Goal: Find specific page/section: Find specific page/section

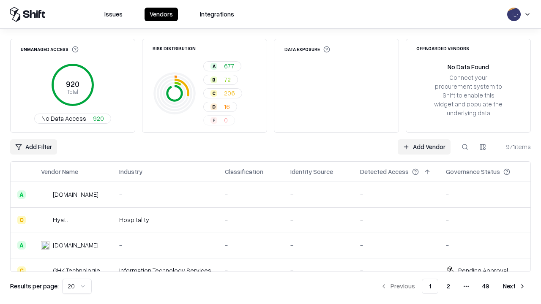
click at [270, 152] on div "Add Filter Add Vendor 971 items" at bounding box center [270, 146] width 521 height 15
click at [33, 147] on html "Issues Vendors Integrations Unmanaged Access 920 Total No Data Access 920 Risk …" at bounding box center [270, 152] width 541 height 304
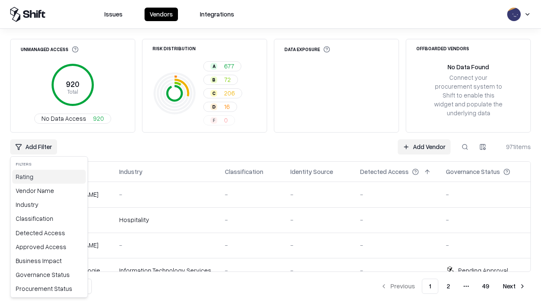
click at [49, 177] on div "Rating" at bounding box center [49, 177] width 74 height 14
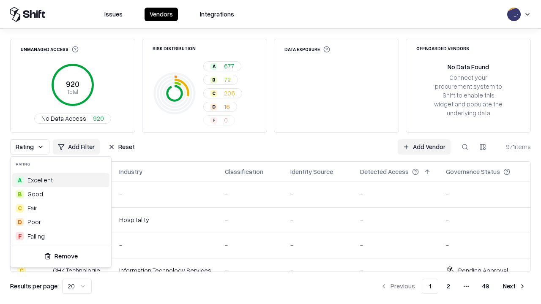
click at [270, 152] on html "Issues Vendors Integrations Unmanaged Access 920 Total No Data Access 920 Risk …" at bounding box center [270, 152] width 541 height 304
click at [270, 152] on div "Rating Add Filter Reset Add Vendor 971 items" at bounding box center [270, 146] width 521 height 15
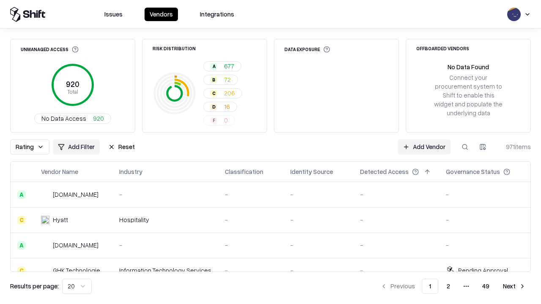
click at [121, 147] on button "Reset" at bounding box center [121, 146] width 37 height 15
click at [270, 152] on div "Rating Add Filter Reset Add Vendor 971 items" at bounding box center [270, 146] width 521 height 15
click at [33, 147] on html "Issues Vendors Integrations Unmanaged Access 920 Total No Data Access 920 Risk …" at bounding box center [270, 152] width 541 height 304
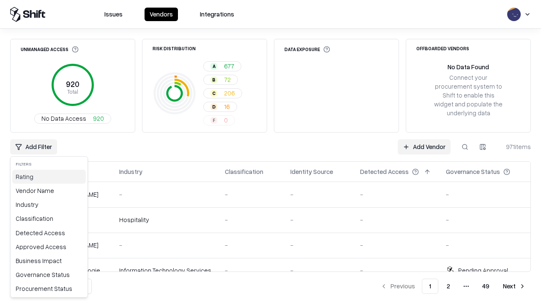
click at [49, 177] on div "Rating" at bounding box center [49, 177] width 74 height 14
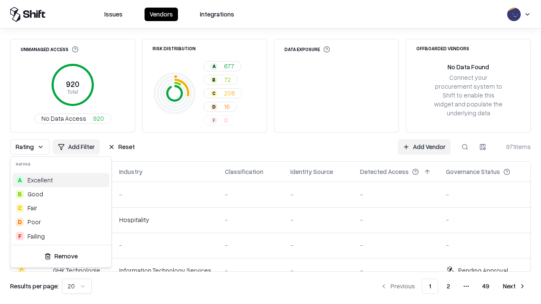
click at [61, 236] on div "F Failing" at bounding box center [60, 236] width 97 height 14
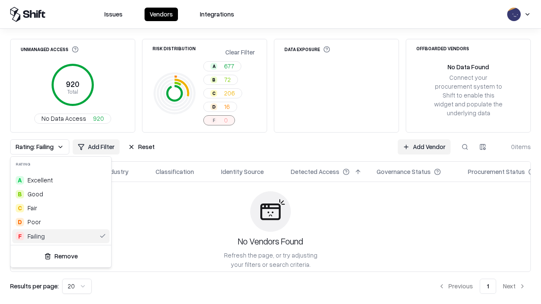
click at [270, 152] on html "Issues Vendors Integrations Unmanaged Access 920 Total No Data Access 920 Risk …" at bounding box center [270, 152] width 541 height 304
click at [270, 152] on div "Rating: Failing Add Filter Reset Add Vendor 0 items" at bounding box center [270, 146] width 521 height 15
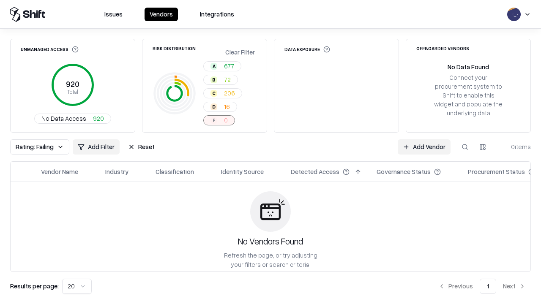
click at [141, 147] on button "Reset" at bounding box center [141, 146] width 37 height 15
click at [270, 152] on div "Add Filter Add Vendor 0 items" at bounding box center [270, 146] width 521 height 15
click at [33, 147] on html "Issues Vendors Integrations Unmanaged Access 920 Total No Data Access 920 Risk …" at bounding box center [270, 152] width 541 height 304
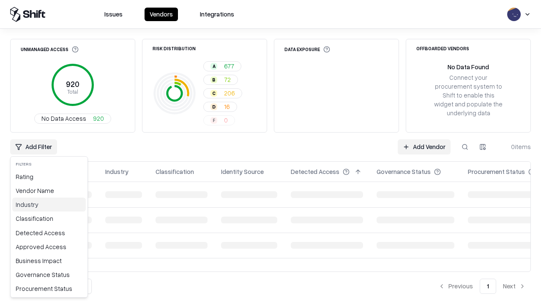
click at [49, 205] on div "Industry" at bounding box center [49, 205] width 74 height 14
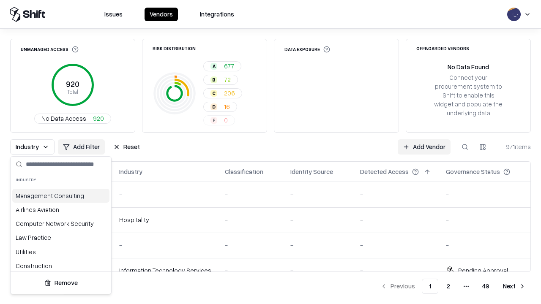
click at [270, 152] on html "Issues Vendors Integrations Unmanaged Access 920 Total No Data Access 920 Risk …" at bounding box center [270, 152] width 541 height 304
click at [270, 152] on div "Industry Add Filter Reset Add Vendor 971 items" at bounding box center [270, 146] width 521 height 15
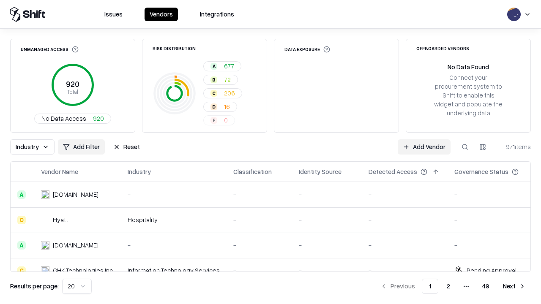
click at [126, 147] on button "Reset" at bounding box center [126, 146] width 37 height 15
click at [270, 152] on div "Add Filter Add Vendor 971 items" at bounding box center [270, 146] width 521 height 15
click at [33, 147] on html "Issues Vendors Integrations Unmanaged Access 920 Total No Data Access 920 Risk …" at bounding box center [270, 152] width 541 height 304
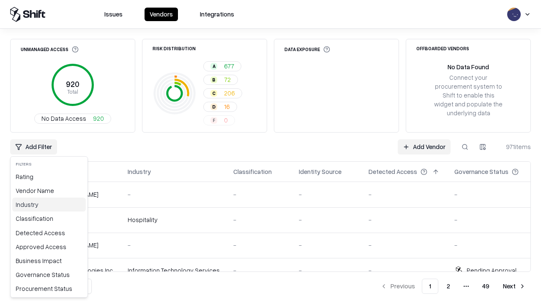
click at [49, 205] on div "Industry" at bounding box center [49, 205] width 74 height 14
